Goal: Communication & Community: Ask a question

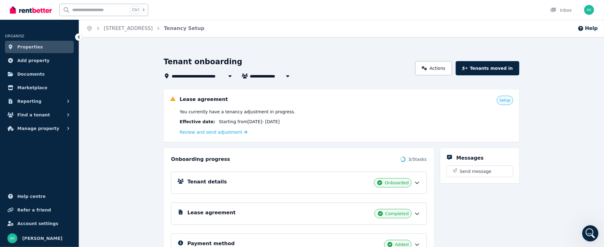
click at [589, 229] on icon "Open Intercom Messenger" at bounding box center [590, 233] width 10 height 10
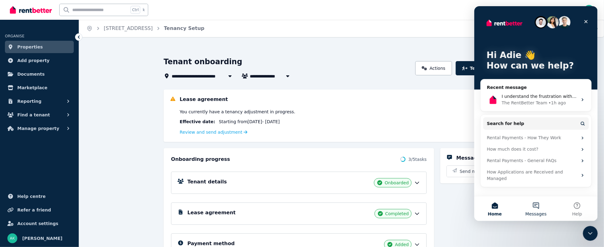
click at [544, 206] on button "Messages" at bounding box center [535, 208] width 41 height 25
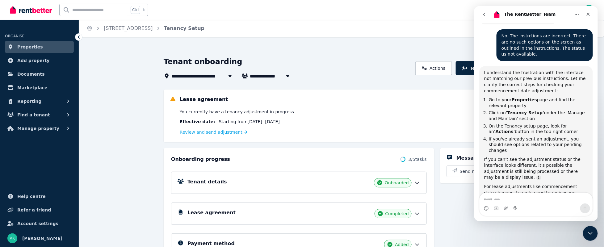
scroll to position [299, 0]
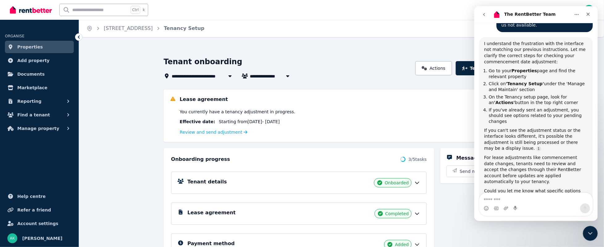
click at [416, 213] on icon at bounding box center [417, 214] width 6 height 6
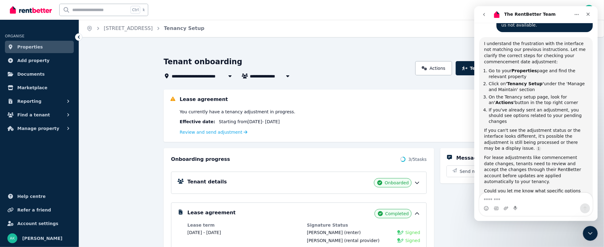
scroll to position [185, 0]
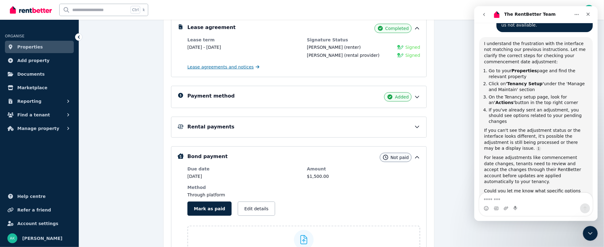
click at [229, 68] on span "Lease agreements and notices" at bounding box center [220, 67] width 66 height 6
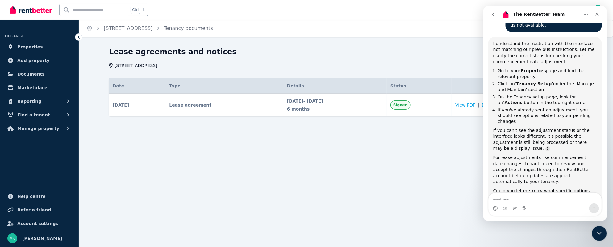
click at [476, 105] on span "View PDF" at bounding box center [466, 105] width 20 height 6
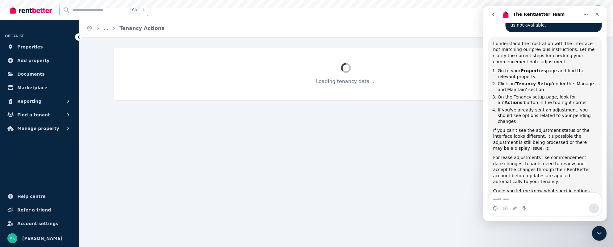
select select "**********"
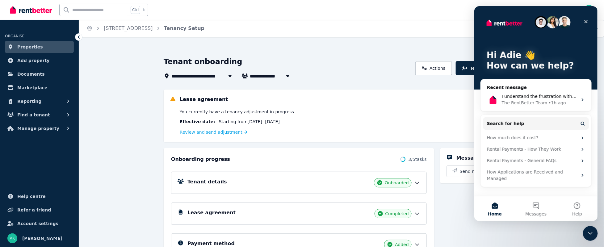
click at [215, 134] on link "Review and send adjustment" at bounding box center [214, 132] width 68 height 5
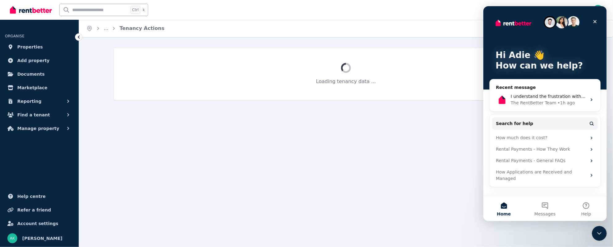
select select "**********"
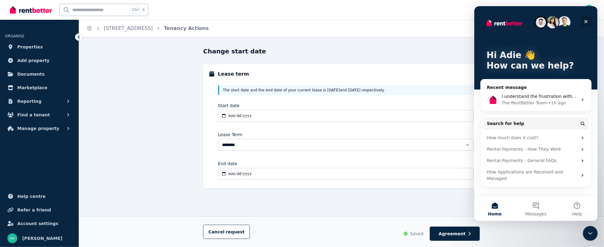
click at [586, 20] on icon "Close" at bounding box center [585, 21] width 5 height 5
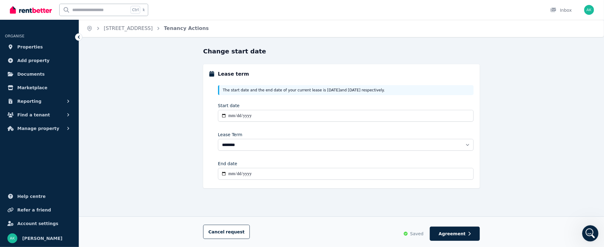
click at [584, 226] on div "Open Intercom Messenger" at bounding box center [589, 232] width 15 height 15
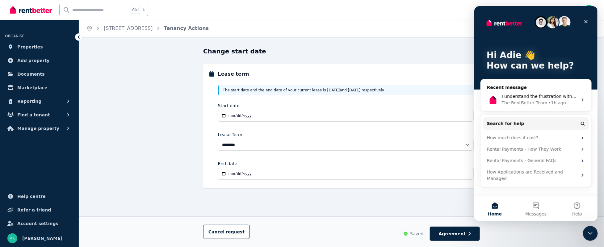
click at [552, 19] on img "Intercom messenger" at bounding box center [552, 22] width 12 height 12
click at [531, 205] on button "Messages" at bounding box center [535, 208] width 41 height 25
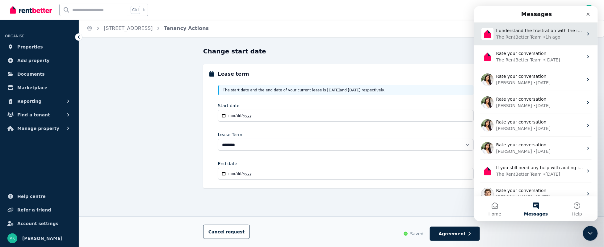
click at [527, 37] on div "The RentBetter Team" at bounding box center [519, 37] width 46 height 6
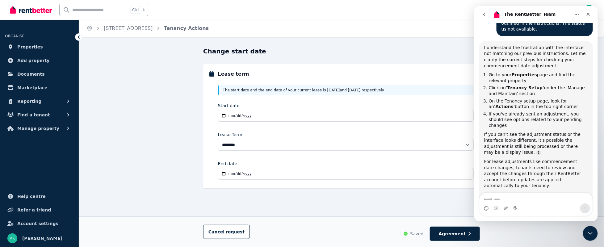
scroll to position [299, 0]
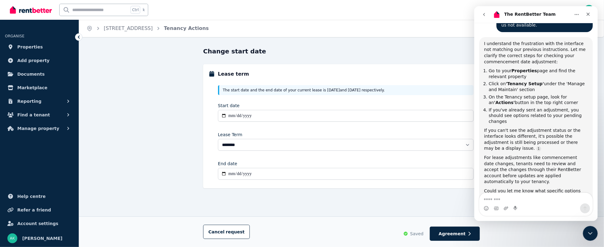
click at [484, 14] on icon "go back" at bounding box center [484, 14] width 2 height 3
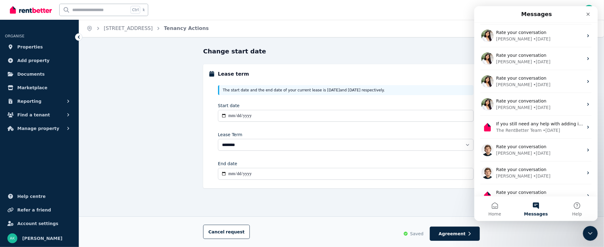
scroll to position [55, 0]
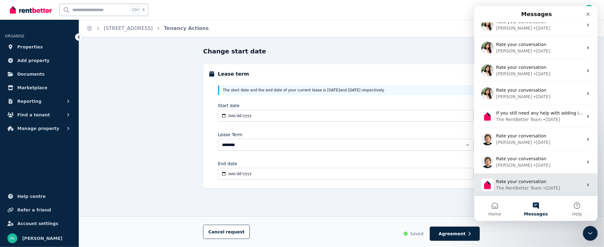
click at [511, 183] on span "Rate your conversation" at bounding box center [521, 181] width 50 height 5
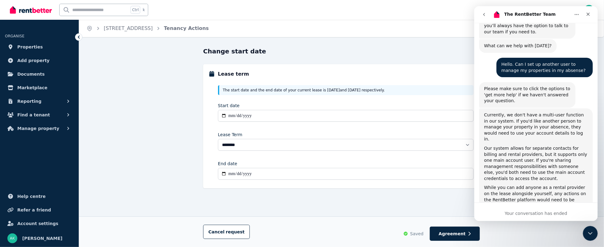
scroll to position [0, 0]
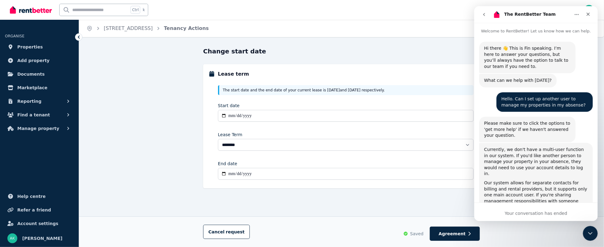
click at [484, 13] on icon "go back" at bounding box center [484, 14] width 5 height 5
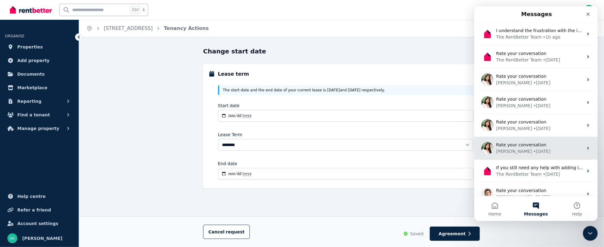
click at [533, 148] on div "• [DATE]" at bounding box center [541, 151] width 17 height 6
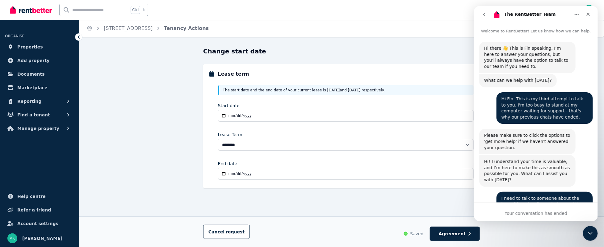
click at [483, 13] on icon "go back" at bounding box center [484, 14] width 5 height 5
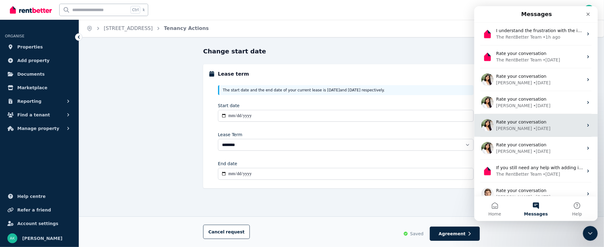
click at [533, 125] on div "• [DATE]" at bounding box center [541, 128] width 17 height 6
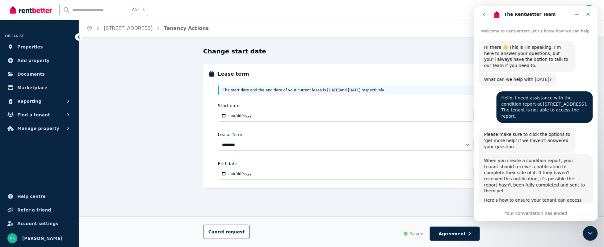
click at [484, 11] on button "go back" at bounding box center [484, 15] width 12 height 12
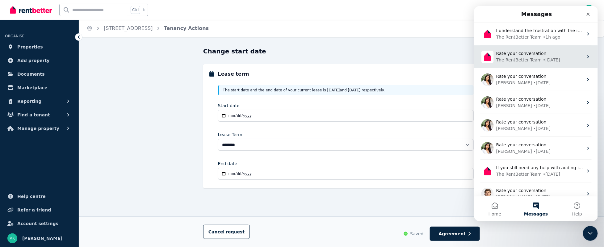
click at [545, 57] on div "• [DATE]" at bounding box center [551, 60] width 17 height 6
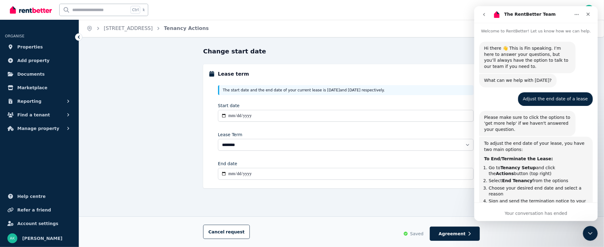
click at [485, 14] on icon "go back" at bounding box center [484, 14] width 5 height 5
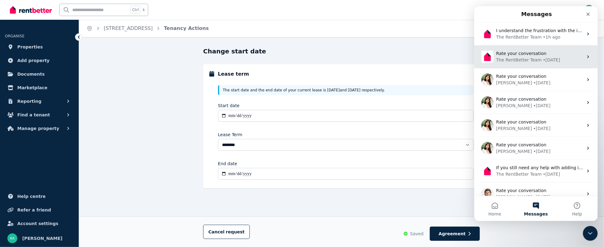
click at [534, 55] on span "Rate your conversation" at bounding box center [521, 53] width 50 height 5
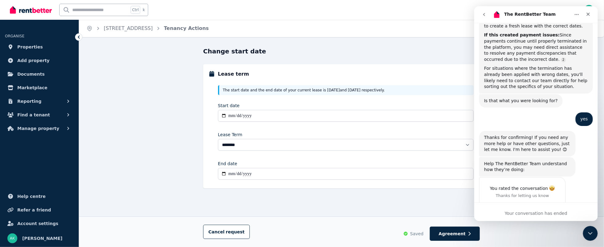
scroll to position [573, 0]
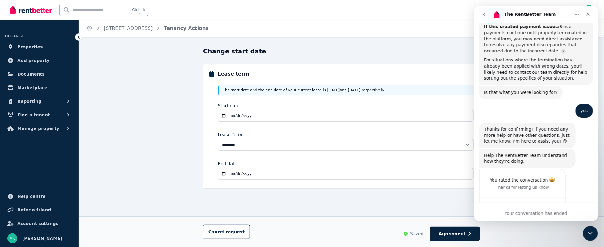
click at [486, 12] on button "go back" at bounding box center [484, 15] width 12 height 12
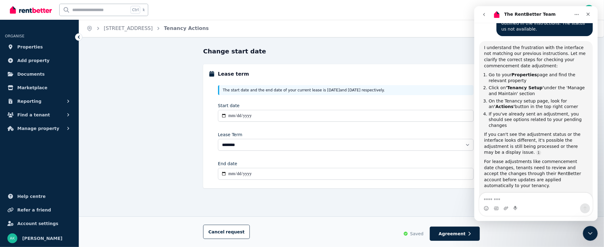
scroll to position [299, 0]
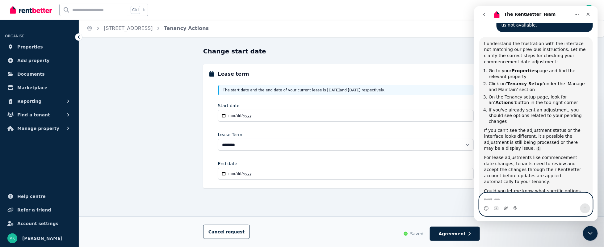
click at [504, 207] on icon "Upload attachment" at bounding box center [505, 208] width 5 height 5
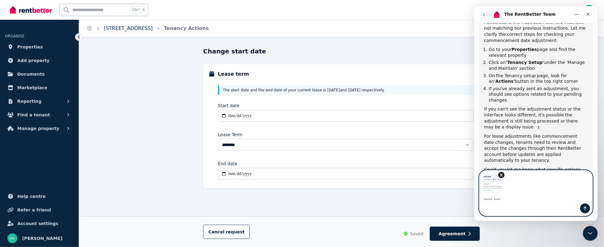
scroll to position [322, 0]
click at [128, 27] on link "[STREET_ADDRESS]" at bounding box center [128, 28] width 49 height 6
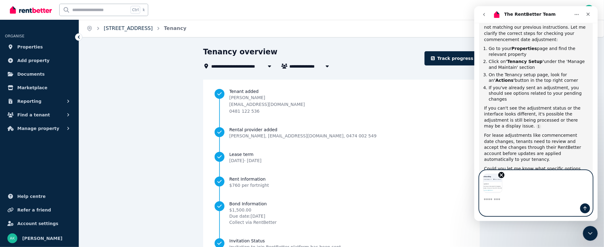
click at [113, 30] on link "[STREET_ADDRESS]" at bounding box center [128, 28] width 49 height 6
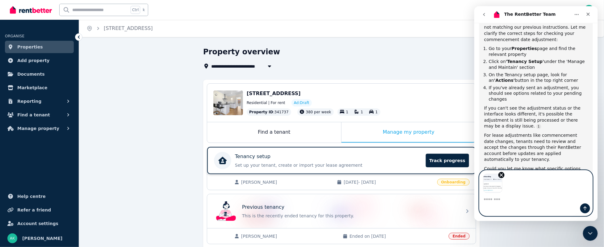
click at [257, 160] on div "Tenancy setup Set up your tenant, create or import your lease agreement Track p…" at bounding box center [328, 160] width 187 height 15
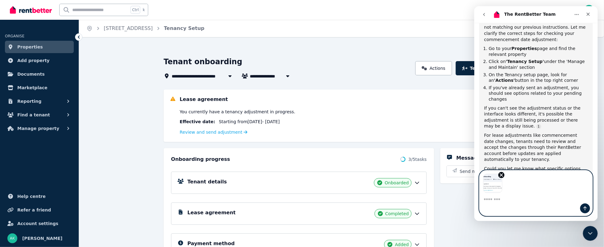
click at [506, 202] on textarea "Message…" at bounding box center [535, 198] width 113 height 11
type textarea "**********"
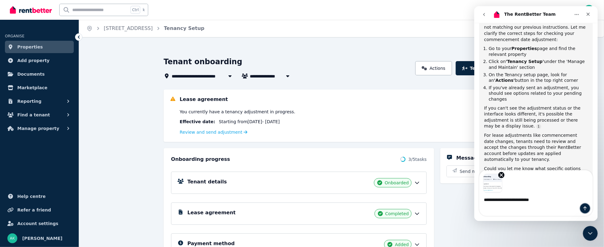
click at [587, 207] on icon "Send a message…" at bounding box center [585, 208] width 5 height 5
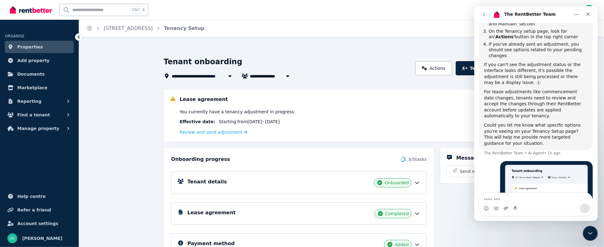
scroll to position [385, 0]
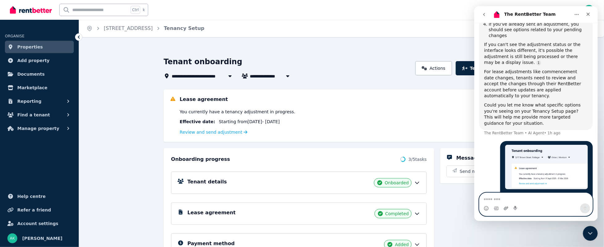
click at [507, 206] on icon "Upload attachment" at bounding box center [505, 208] width 5 height 5
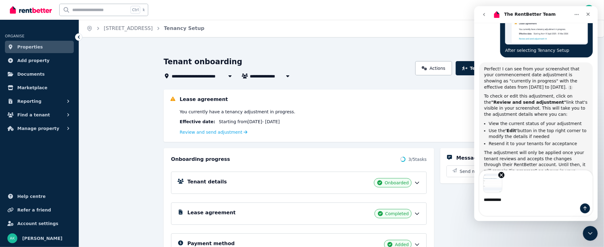
scroll to position [523, 0]
drag, startPoint x: 508, startPoint y: 203, endPoint x: 459, endPoint y: 197, distance: 48.8
click at [474, 197] on html "The RentBetter Team Welcome to RentBetter! Let us know how we can help. Hi ther…" at bounding box center [536, 113] width 124 height 215
type textarea "**********"
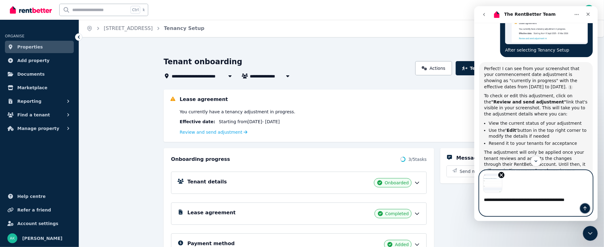
click at [587, 207] on icon "Send a message…" at bounding box center [585, 208] width 5 height 5
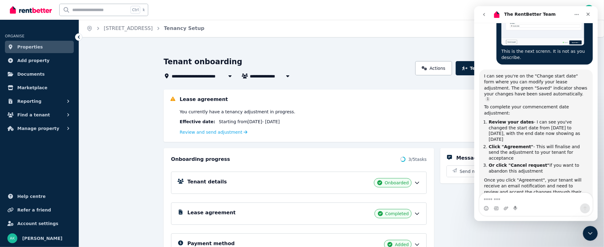
scroll to position [762, 0]
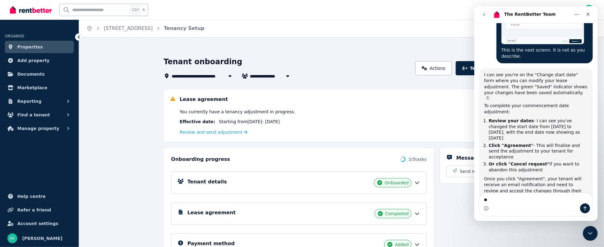
type textarea "*"
type textarea "**********"
click at [586, 205] on button "Send a message…" at bounding box center [585, 209] width 10 height 10
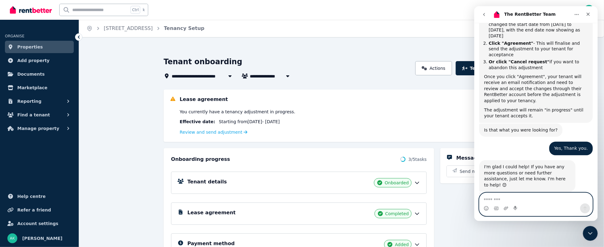
scroll to position [185, 0]
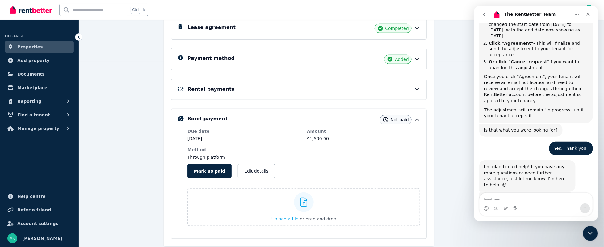
click at [419, 89] on icon at bounding box center [417, 90] width 4 height 2
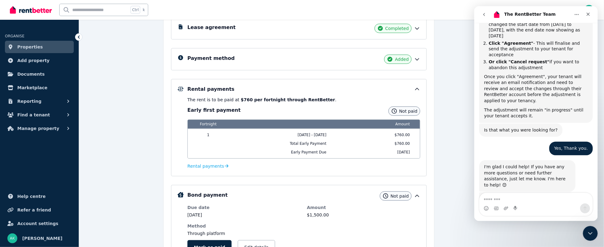
scroll to position [0, 0]
